Goal: Information Seeking & Learning: Learn about a topic

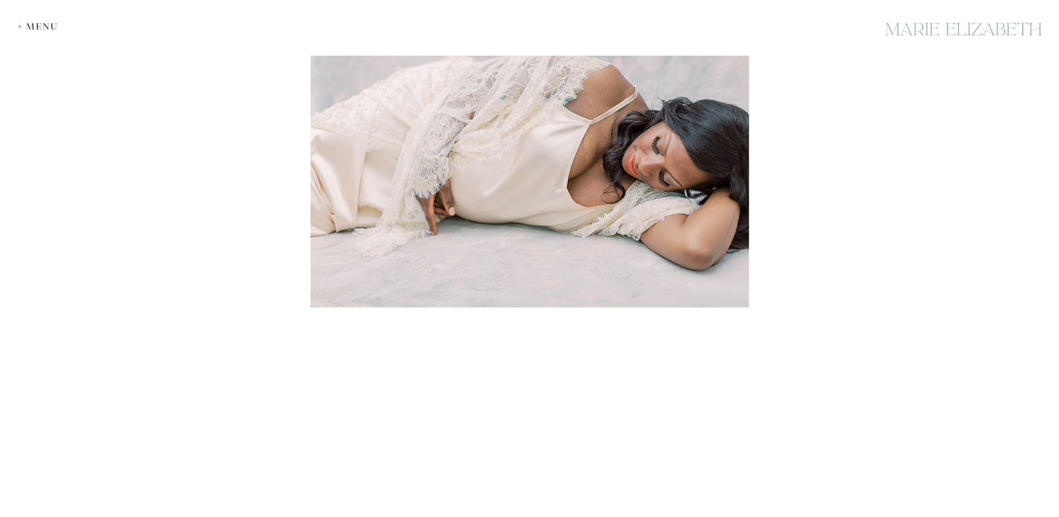
scroll to position [3559, 0]
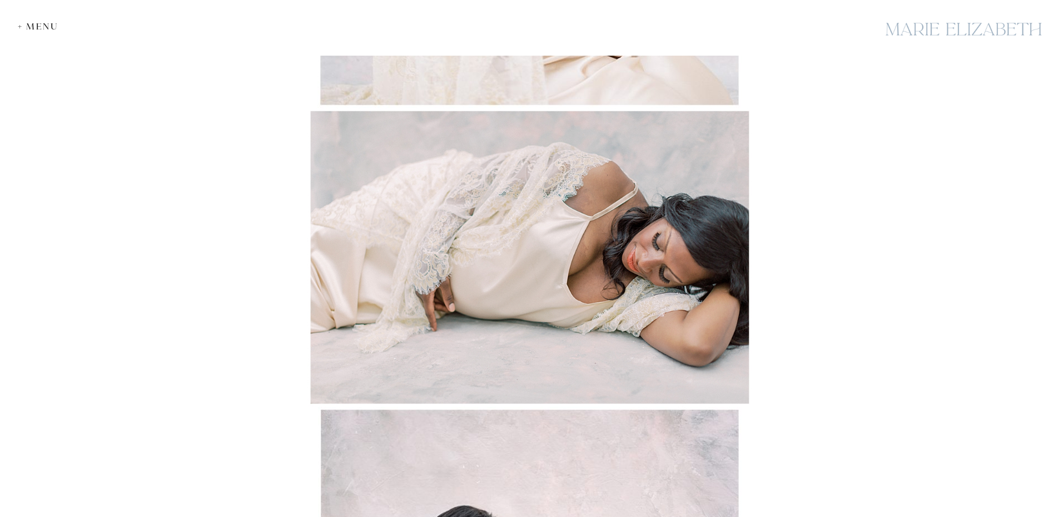
click at [478, 176] on img at bounding box center [529, 257] width 445 height 299
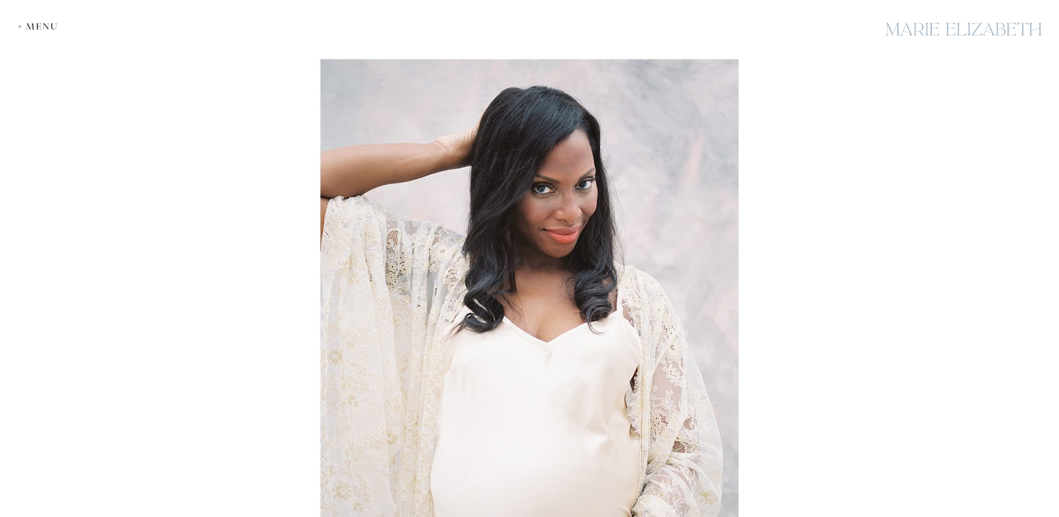
scroll to position [0, 0]
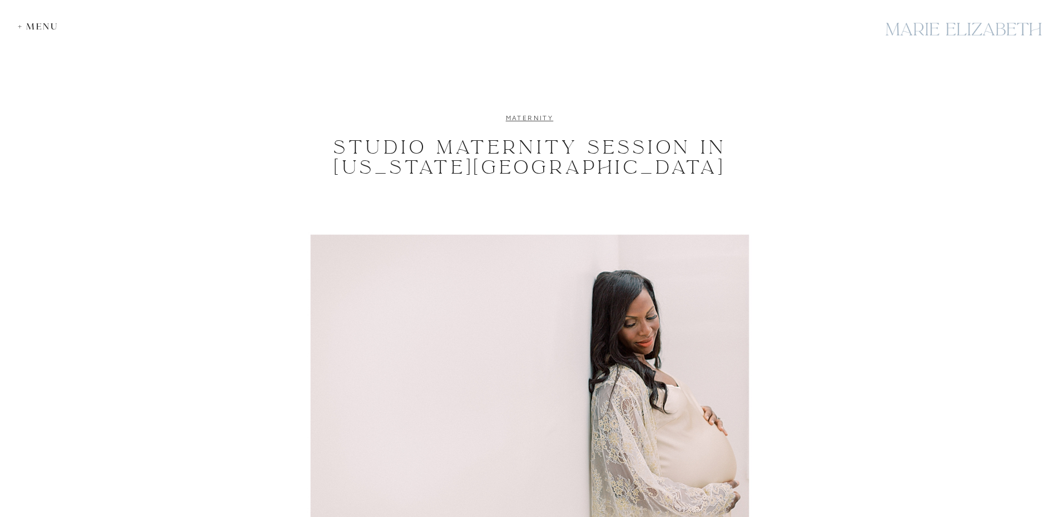
click at [533, 116] on link "maternity" at bounding box center [530, 117] width 48 height 8
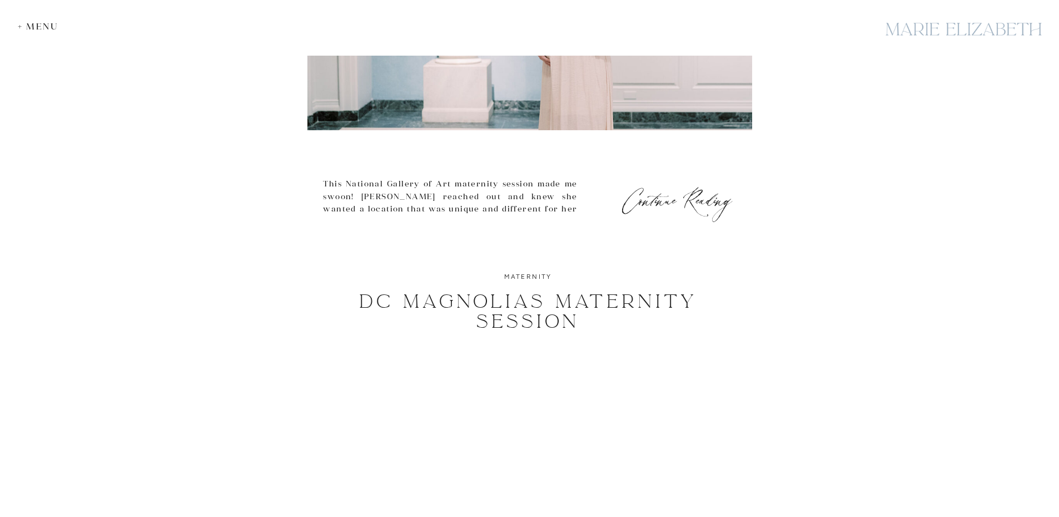
scroll to position [3485, 0]
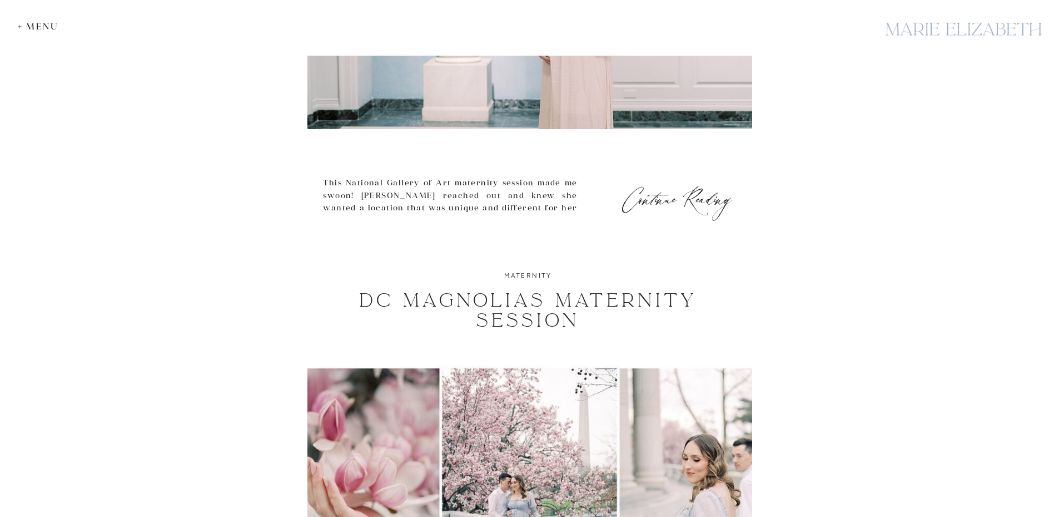
click at [575, 87] on img at bounding box center [529, 9] width 445 height 239
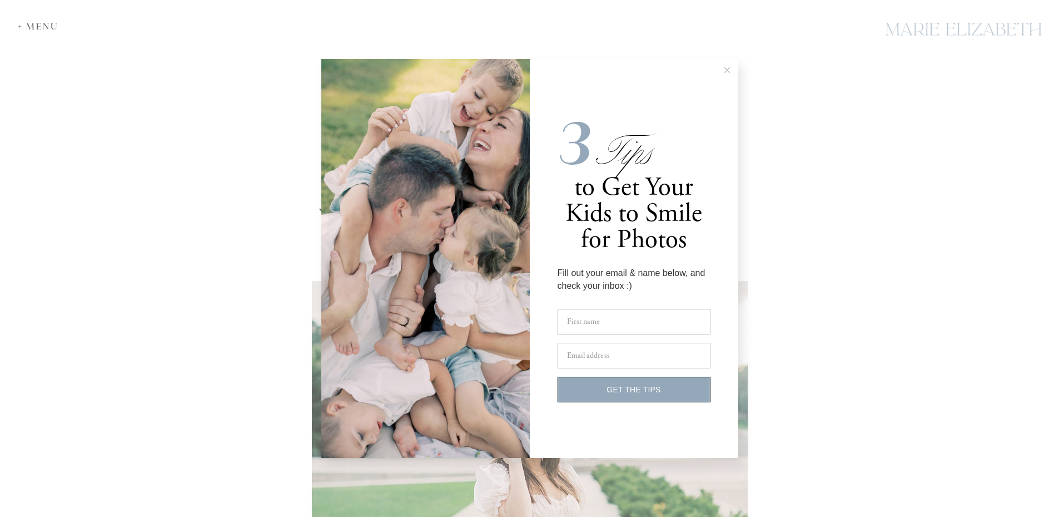
scroll to position [4226, 0]
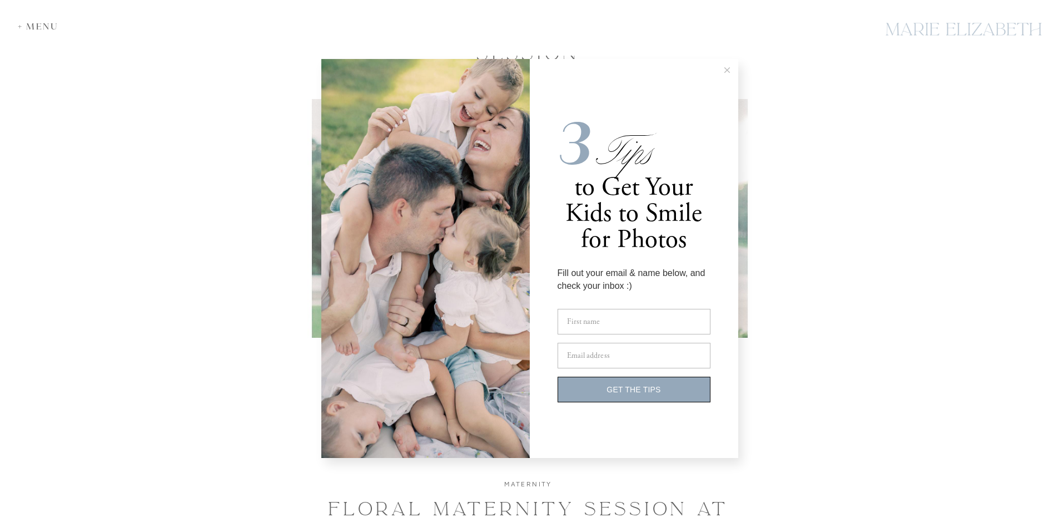
click at [728, 71] on line at bounding box center [727, 70] width 5 height 5
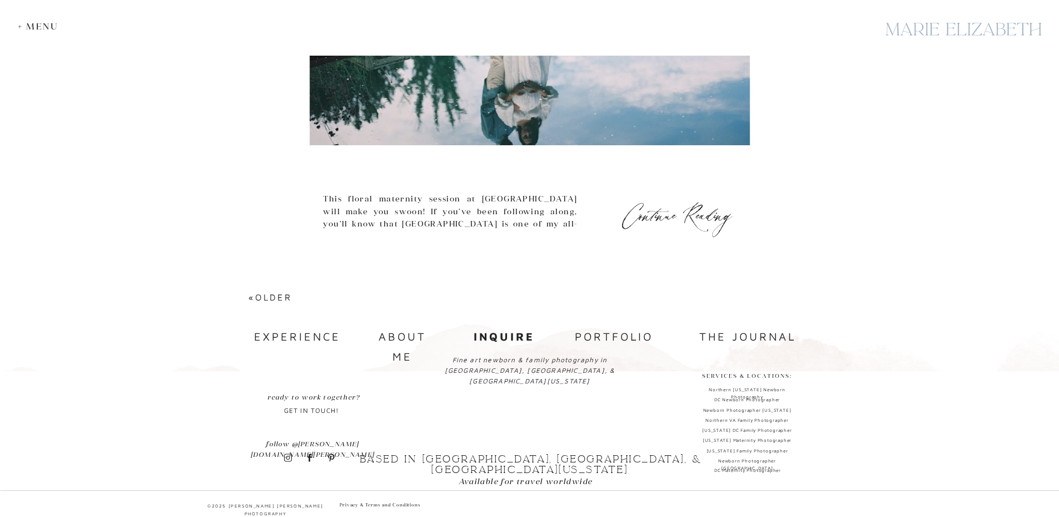
scroll to position [4895, 0]
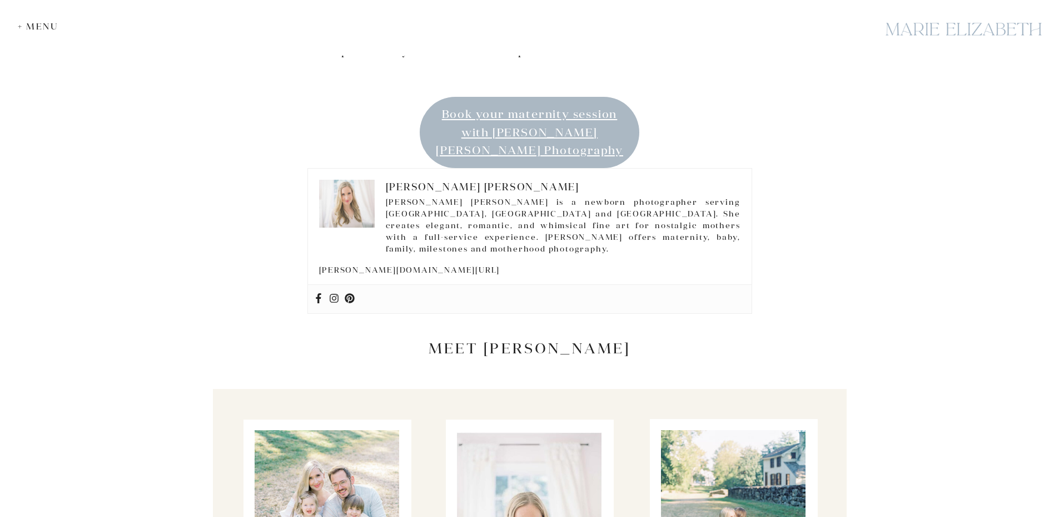
scroll to position [2076, 0]
